Goal: Task Accomplishment & Management: Manage account settings

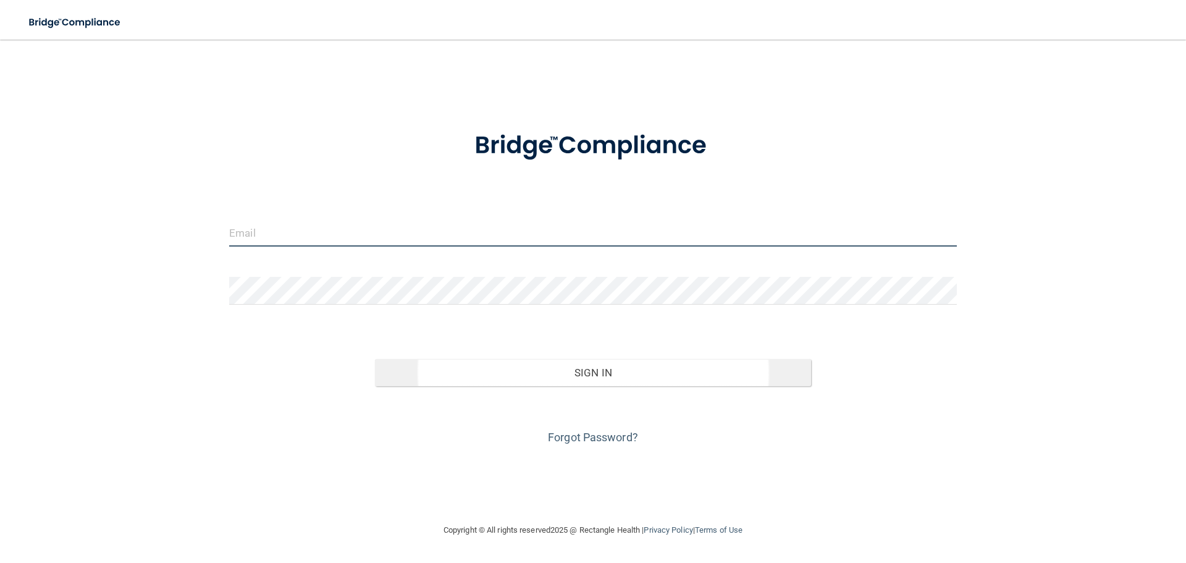
type input "[EMAIL_ADDRESS][DOMAIN_NAME]"
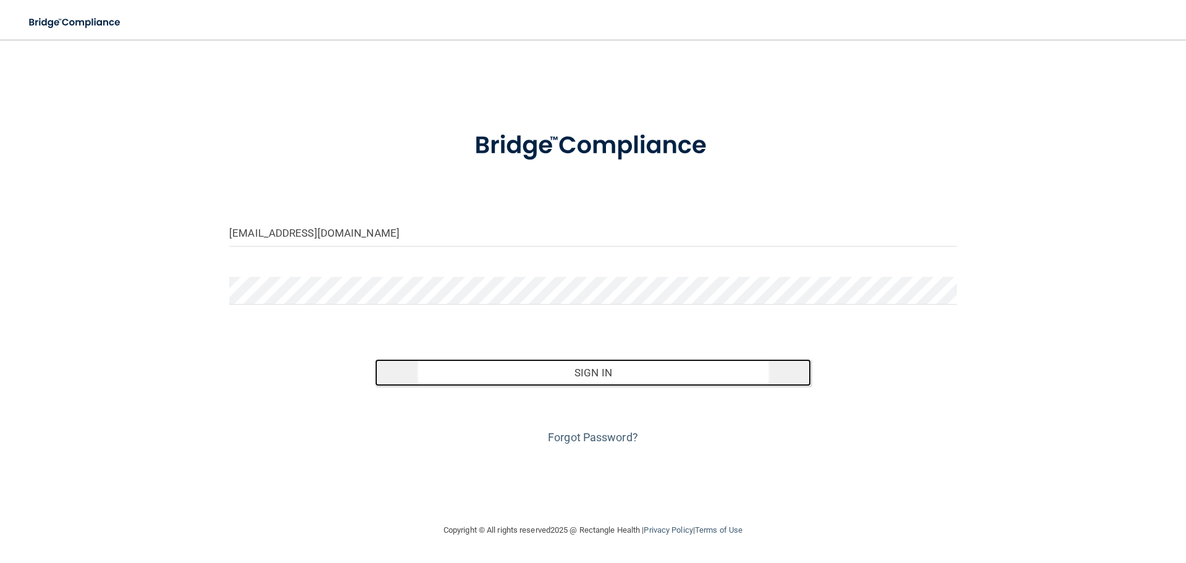
click at [623, 372] on button "Sign In" at bounding box center [593, 372] width 437 height 27
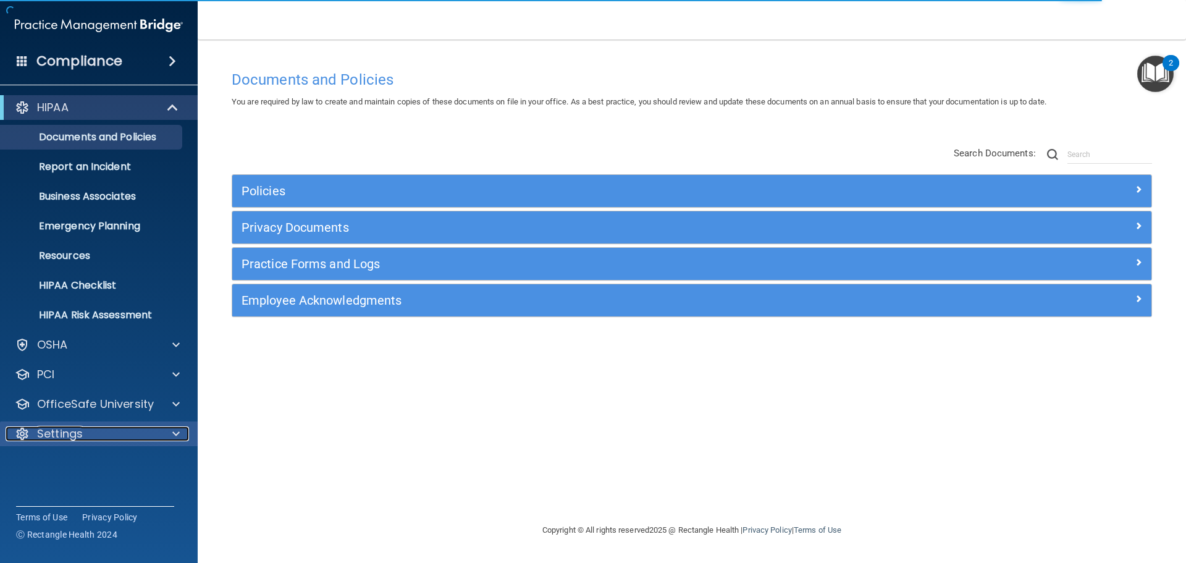
click at [83, 435] on div "Settings" at bounding box center [82, 433] width 153 height 15
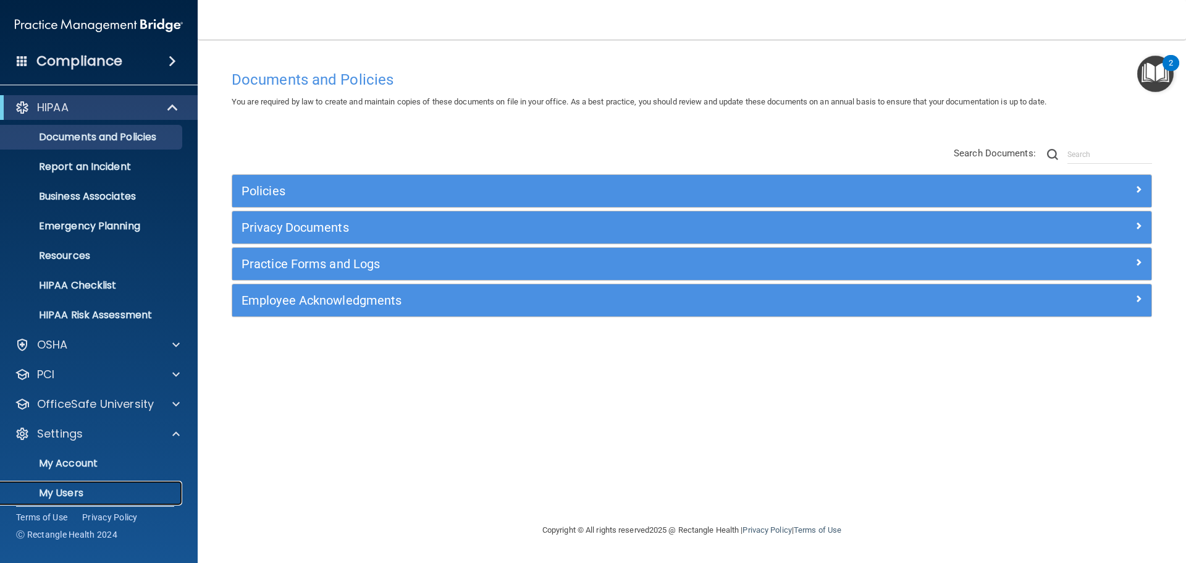
click at [75, 487] on p "My Users" at bounding box center [92, 493] width 169 height 12
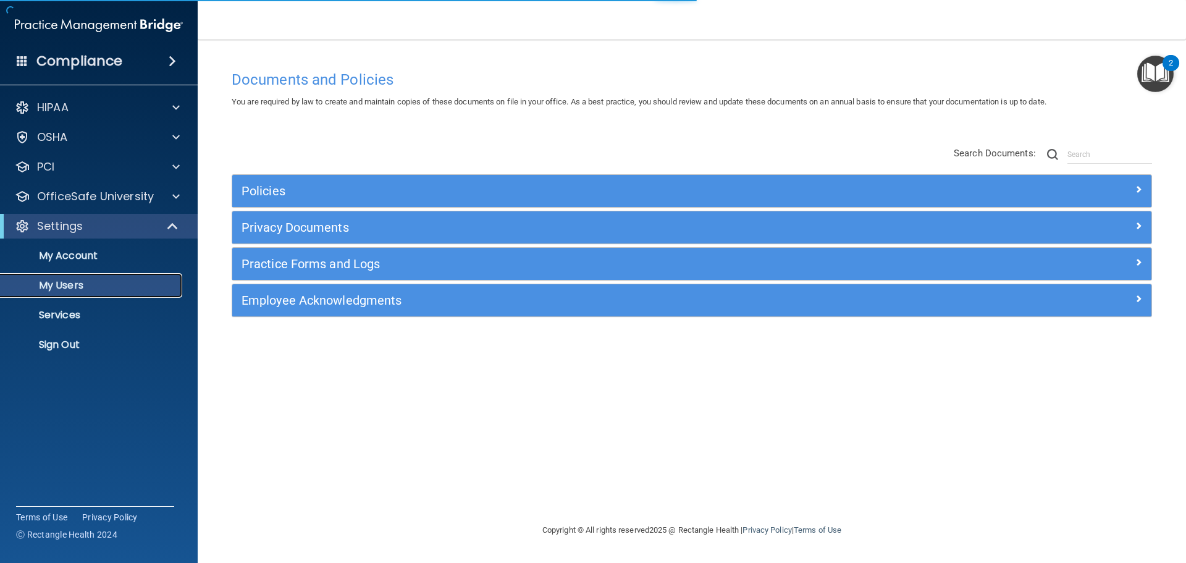
select select "20"
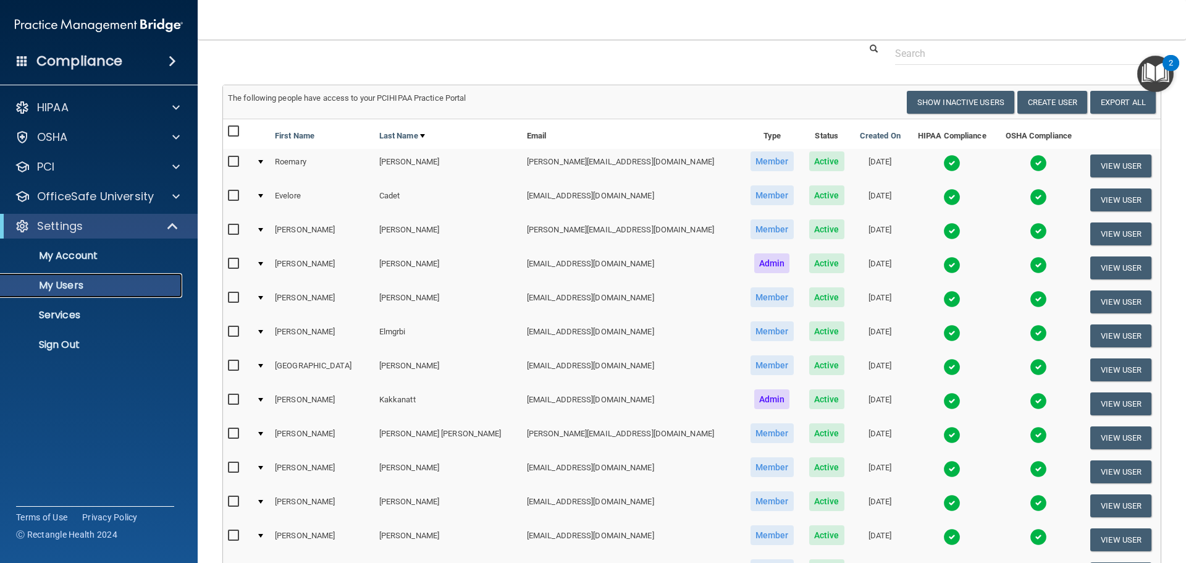
scroll to position [62, 0]
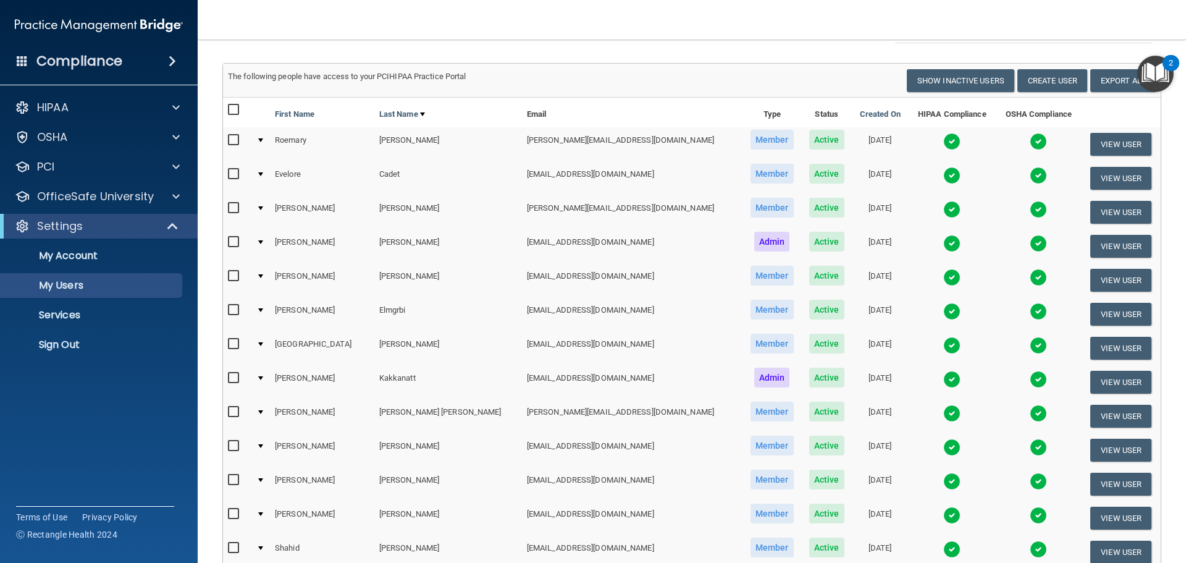
click at [233, 312] on input "checkbox" at bounding box center [235, 310] width 14 height 10
checkbox input "true"
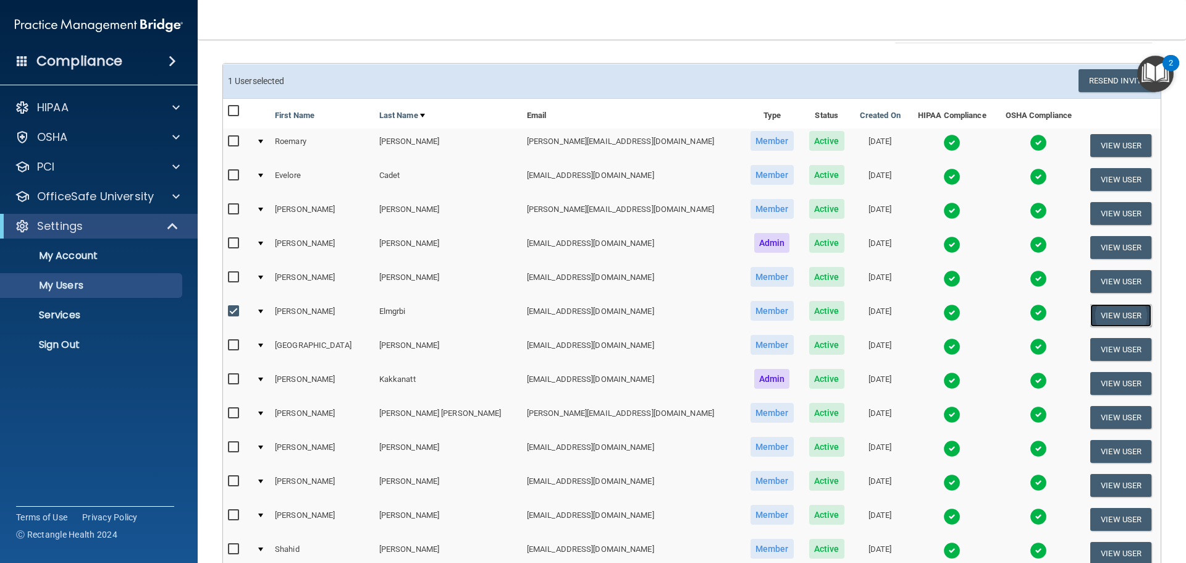
click at [1091, 314] on button "View User" at bounding box center [1120, 315] width 61 height 23
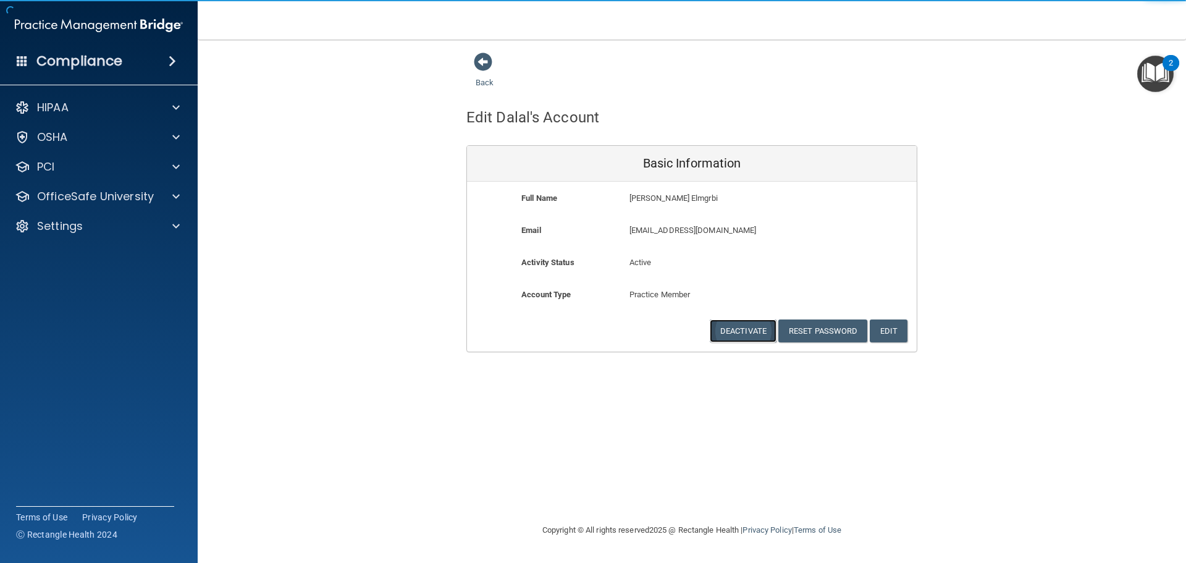
drag, startPoint x: 735, startPoint y: 332, endPoint x: 744, endPoint y: 332, distance: 8.6
click at [736, 332] on button "Deactivate" at bounding box center [743, 330] width 67 height 23
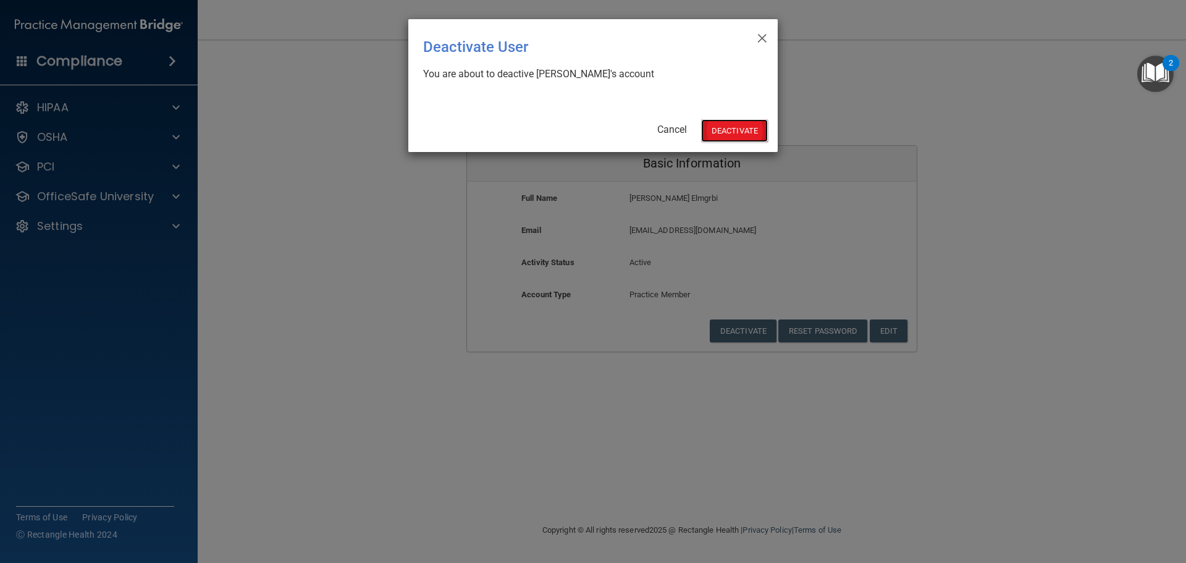
click at [742, 138] on button "Deactivate" at bounding box center [734, 130] width 67 height 23
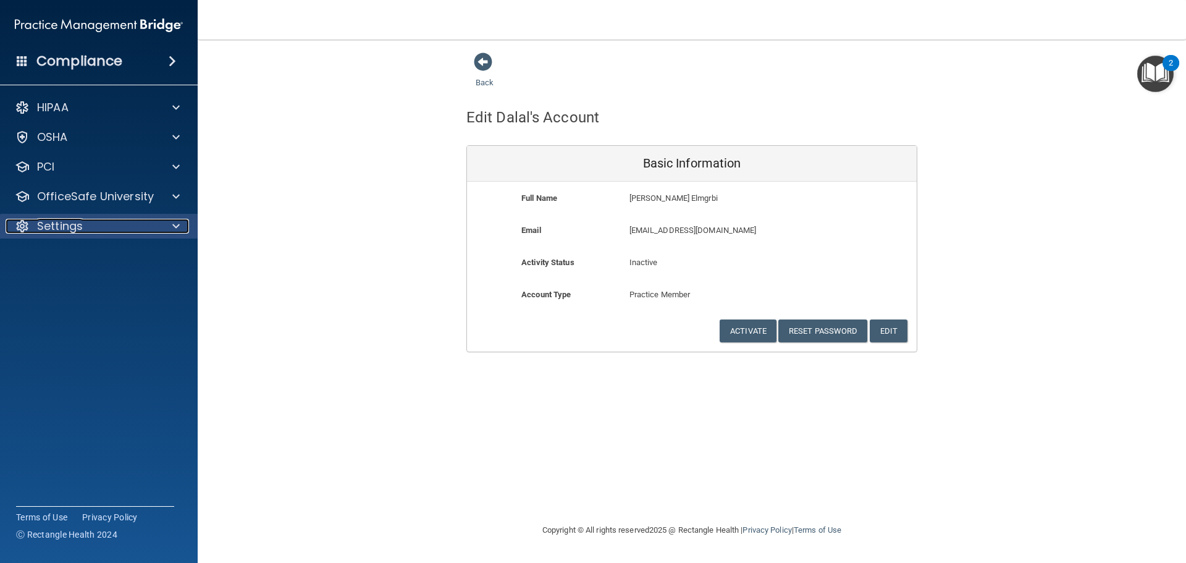
click at [43, 224] on p "Settings" at bounding box center [60, 226] width 46 height 15
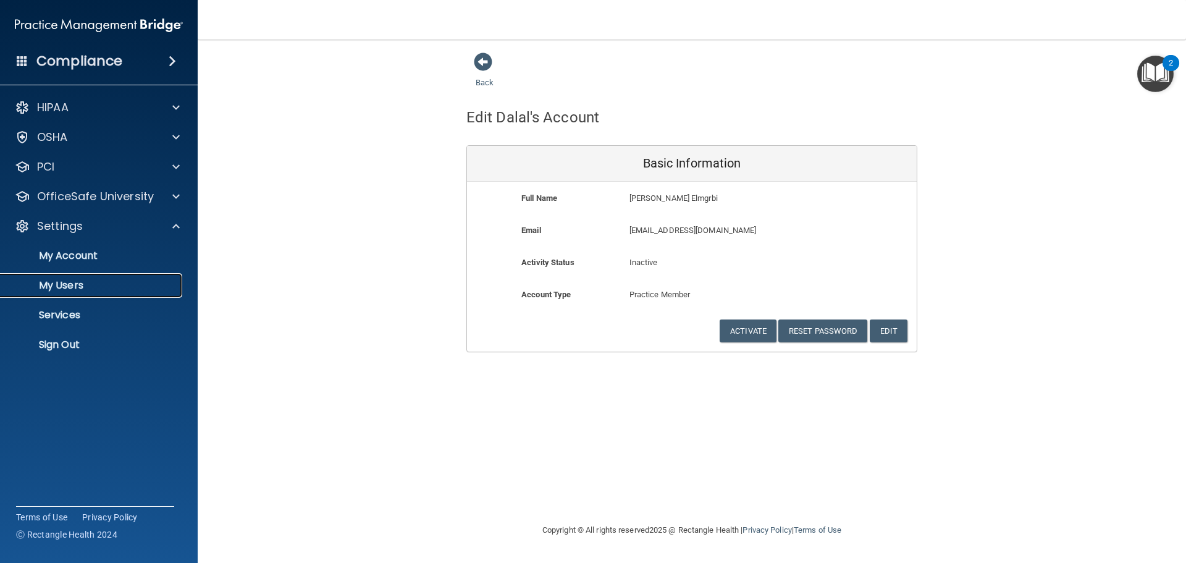
click at [82, 289] on p "My Users" at bounding box center [92, 285] width 169 height 12
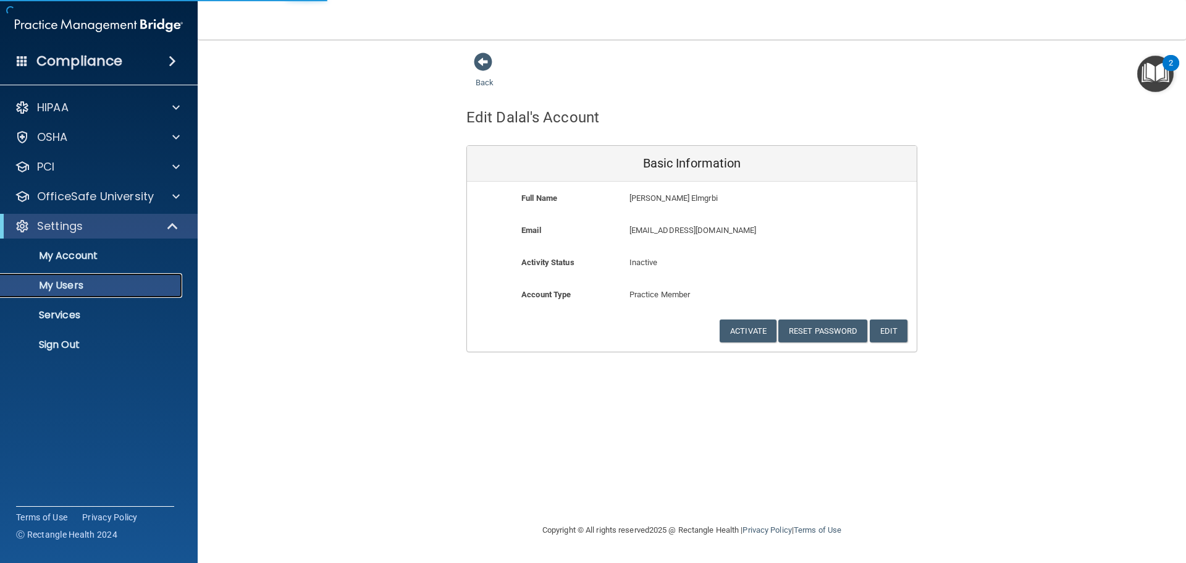
select select "20"
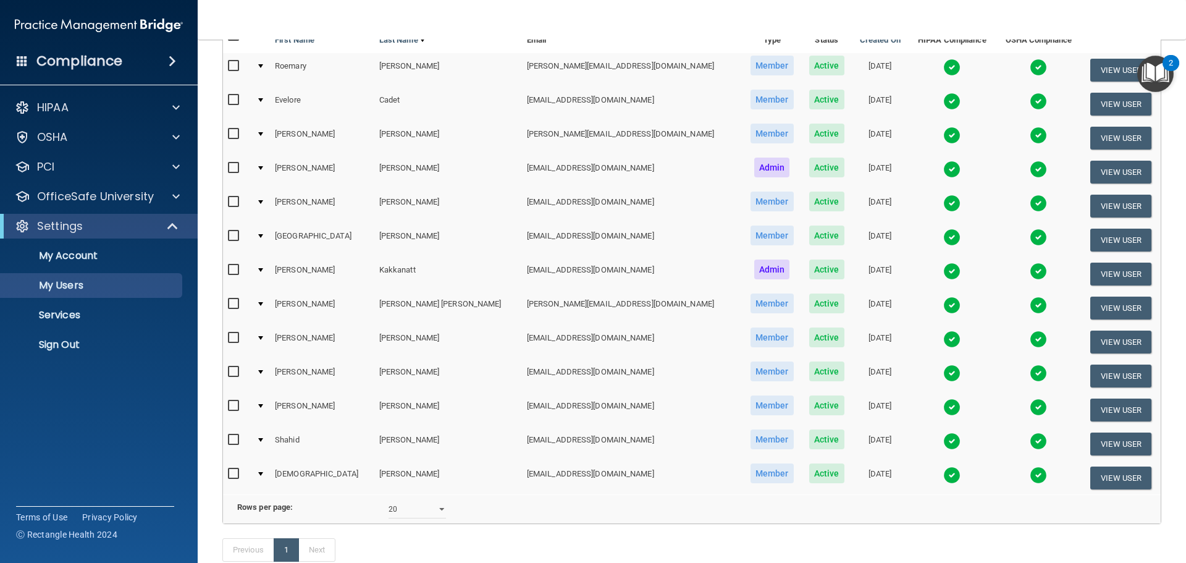
scroll to position [36, 0]
